Goal: Navigation & Orientation: Go to known website

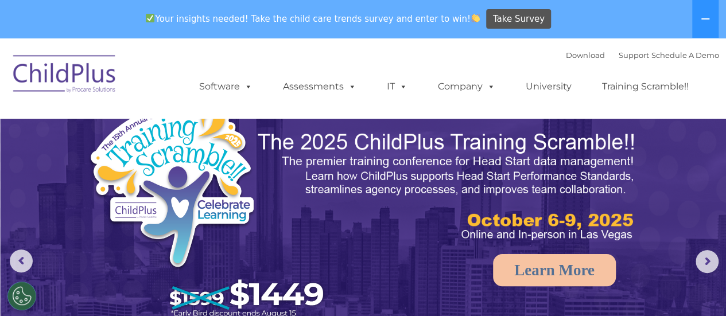
select select "MEDIUM"
click at [77, 85] on img at bounding box center [64, 75] width 115 height 57
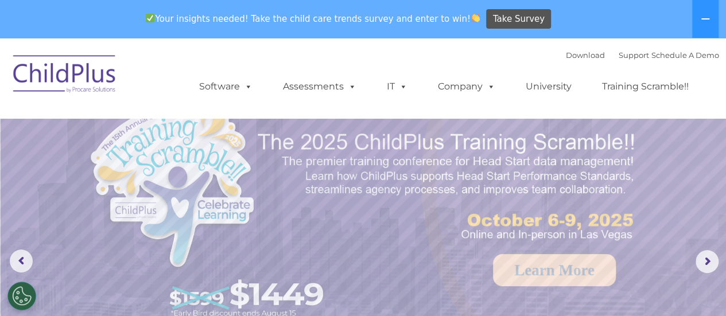
click at [77, 85] on img at bounding box center [64, 75] width 115 height 57
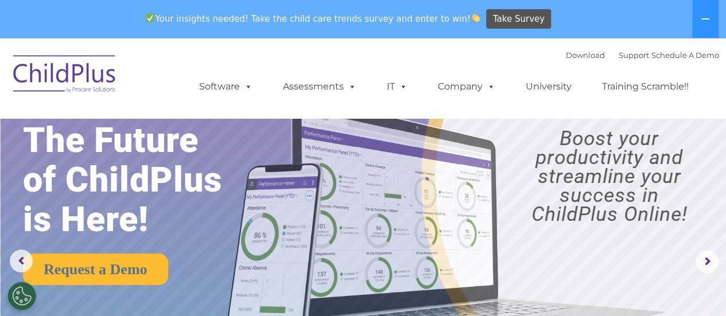
click at [77, 85] on img at bounding box center [64, 75] width 115 height 57
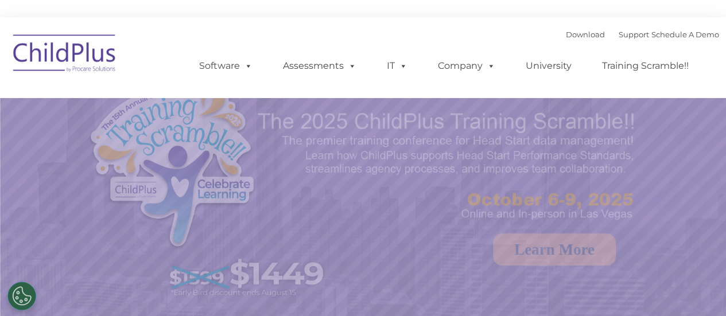
select select "MEDIUM"
